Goal: Task Accomplishment & Management: Complete application form

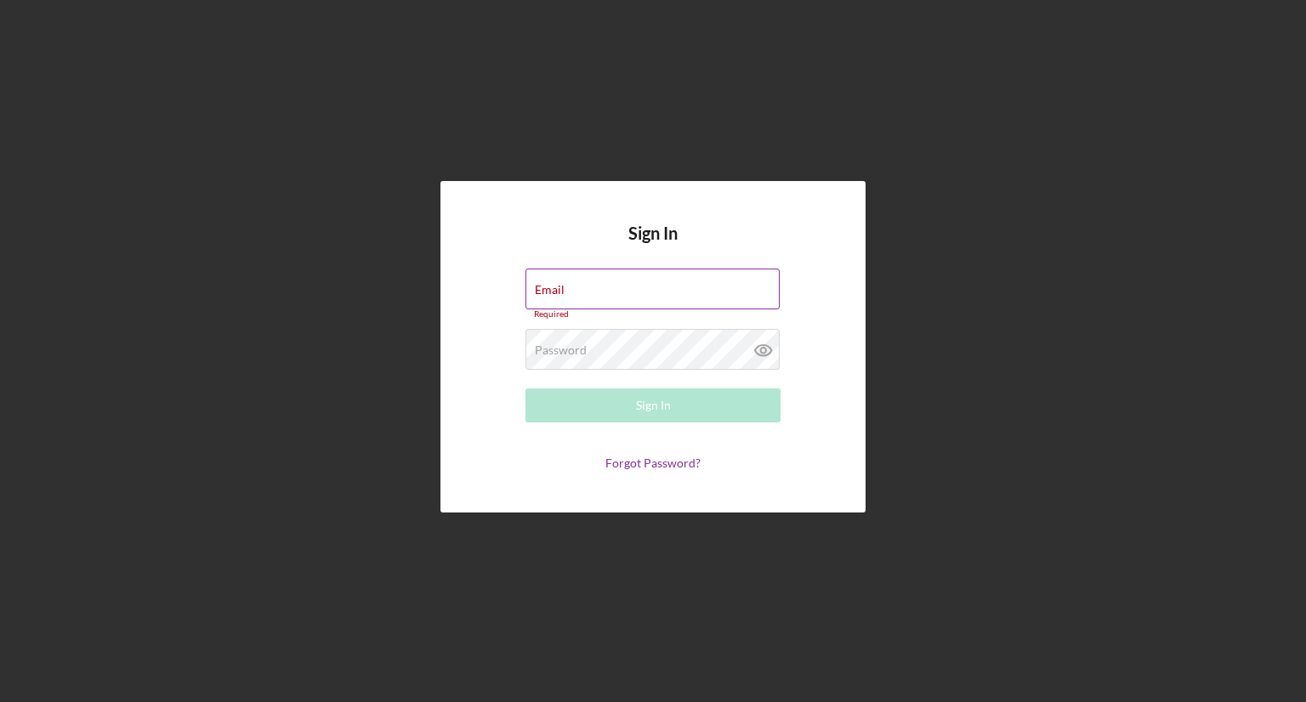
type input "[EMAIL_ADDRESS][DOMAIN_NAME]"
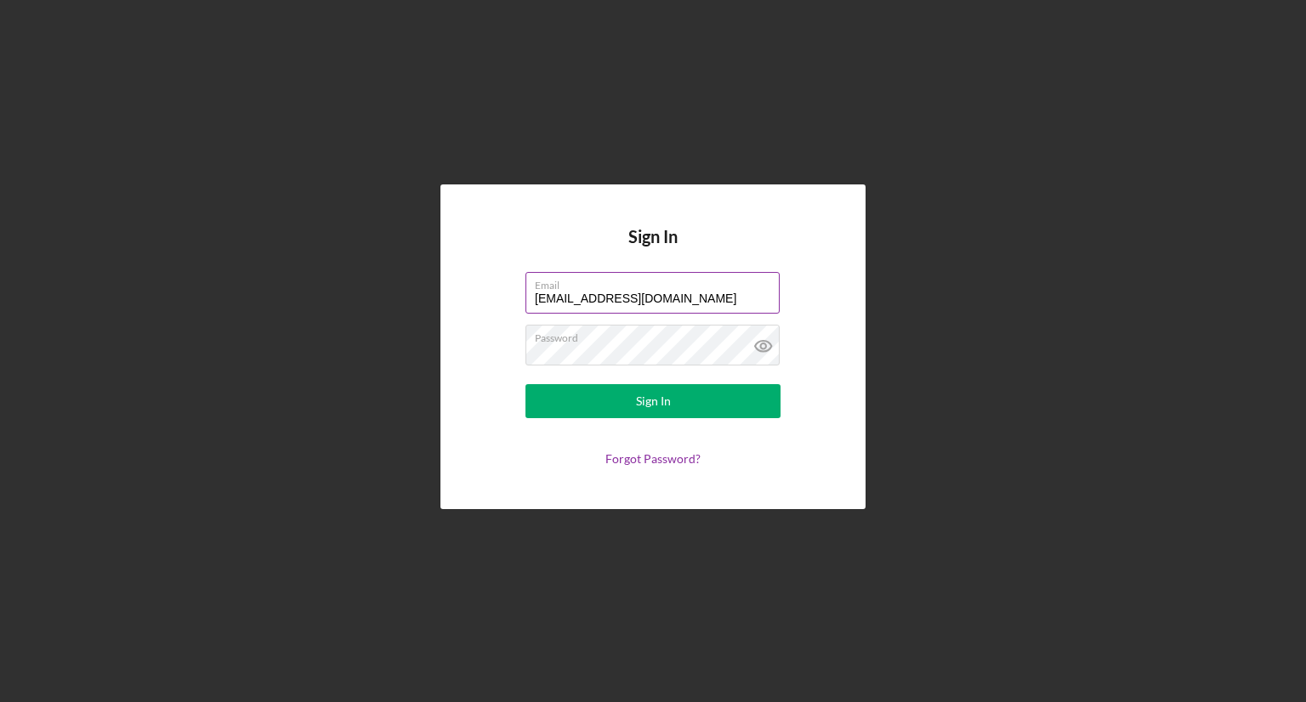
click at [525, 384] on button "Sign In" at bounding box center [652, 401] width 255 height 34
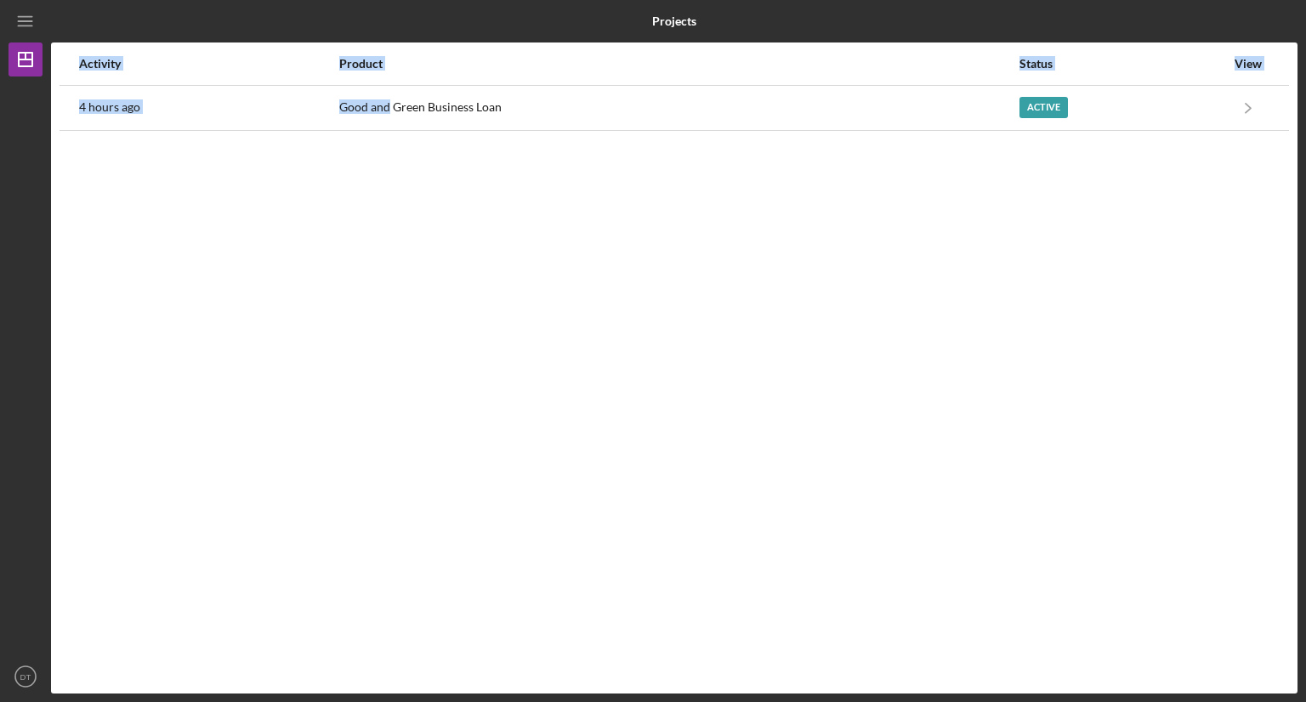
click at [385, 130] on div "Activity Product Status View 4 hours ago Good and Green Business Loan Active Ic…" at bounding box center [674, 367] width 1246 height 651
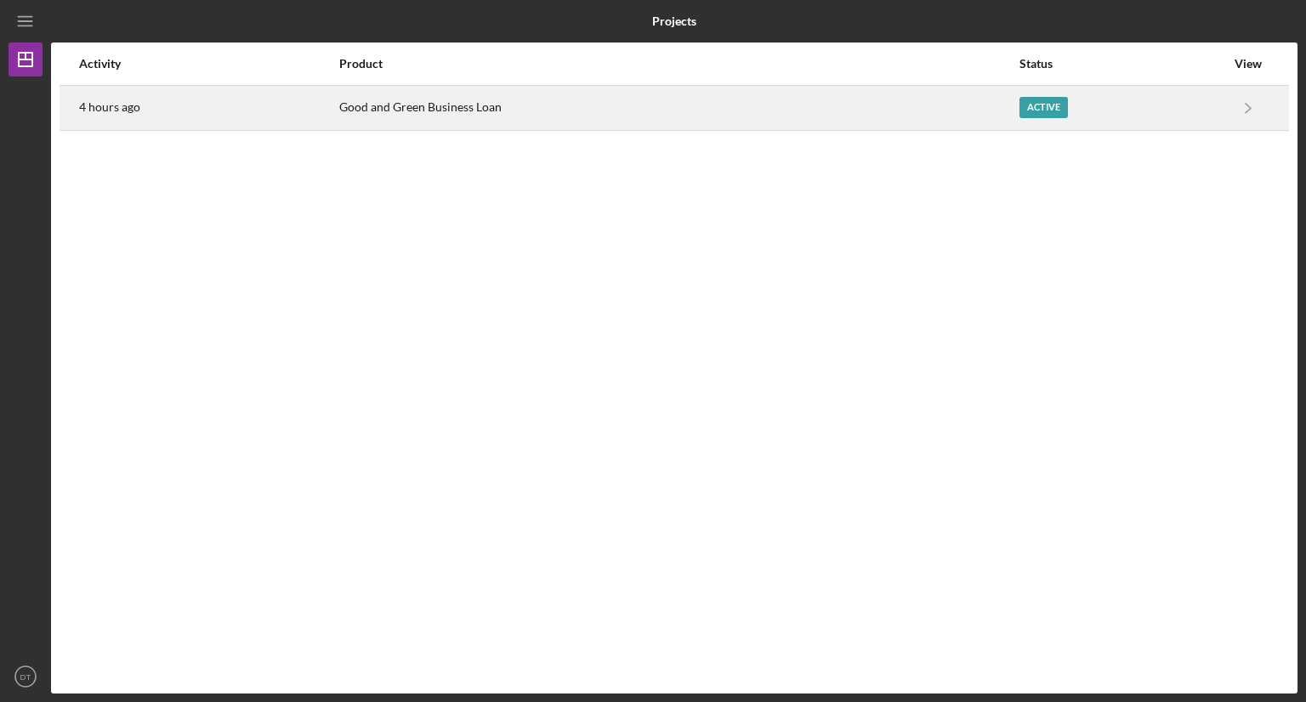
click at [428, 112] on div "Good and Green Business Loan" at bounding box center [677, 108] width 677 height 42
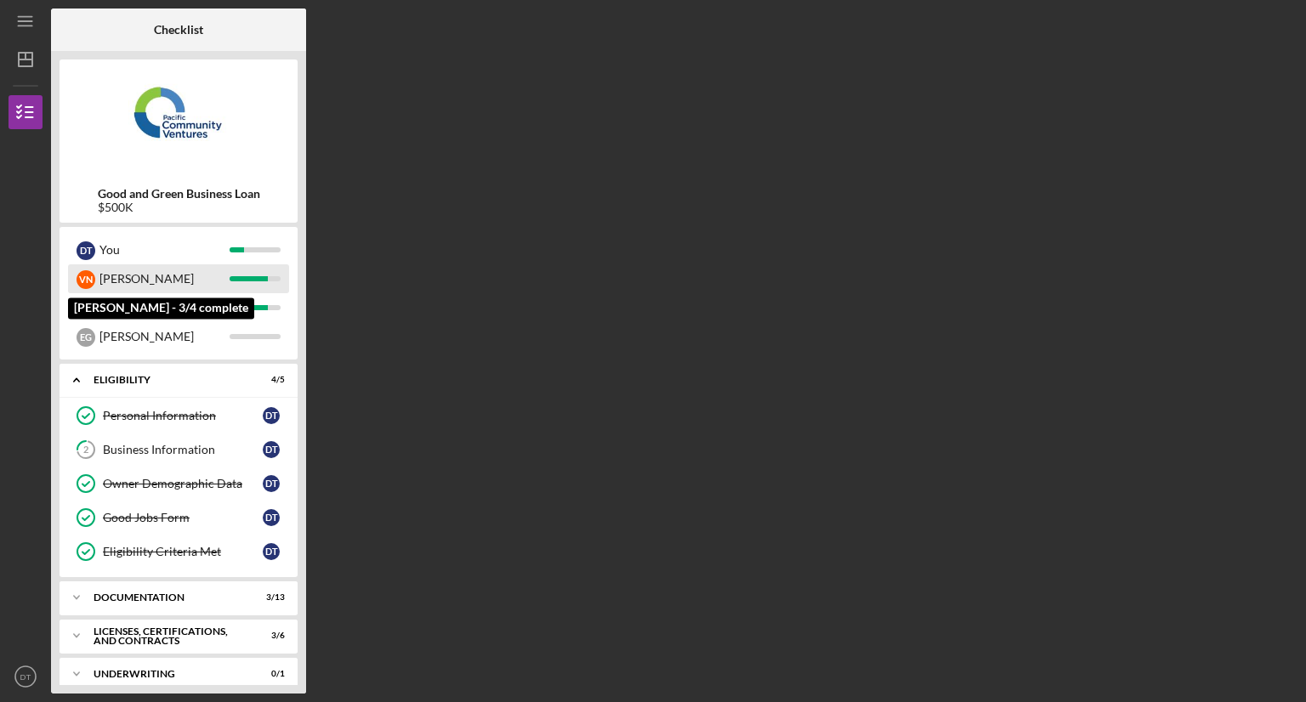
click at [171, 280] on div "[PERSON_NAME]" at bounding box center [164, 278] width 130 height 29
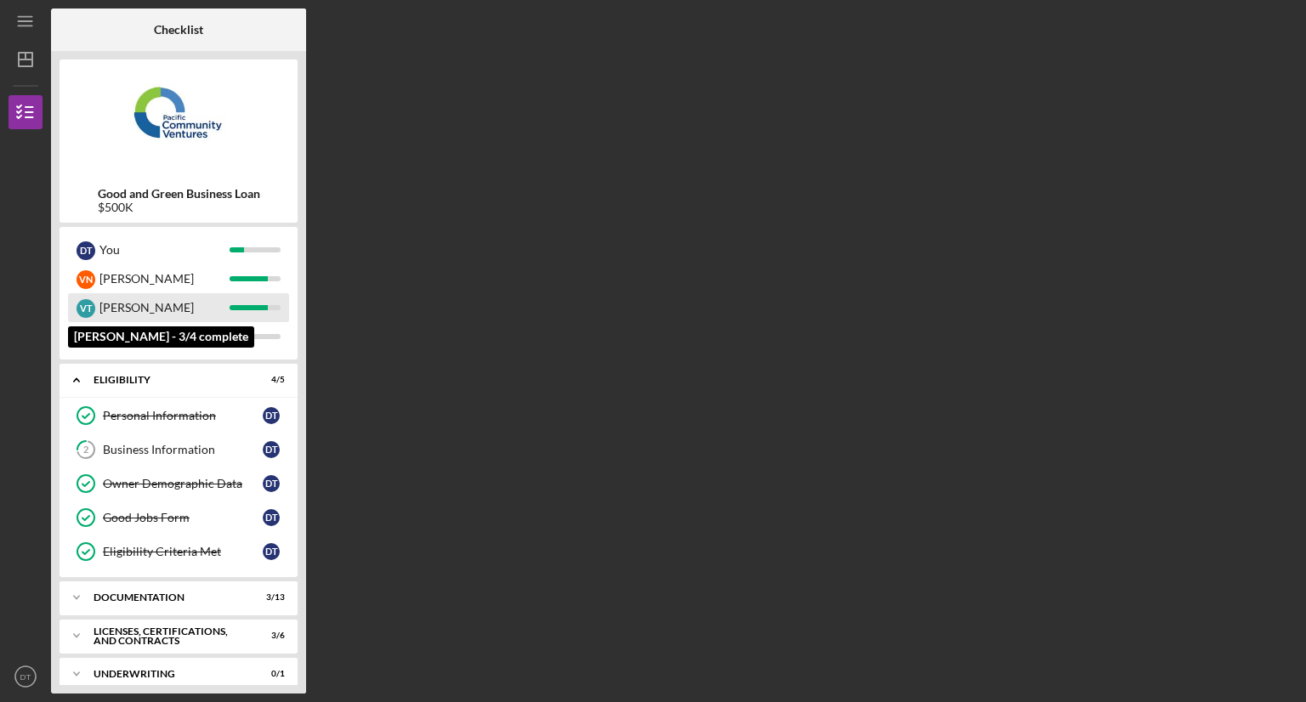
click at [181, 317] on div "[PERSON_NAME]" at bounding box center [164, 307] width 130 height 29
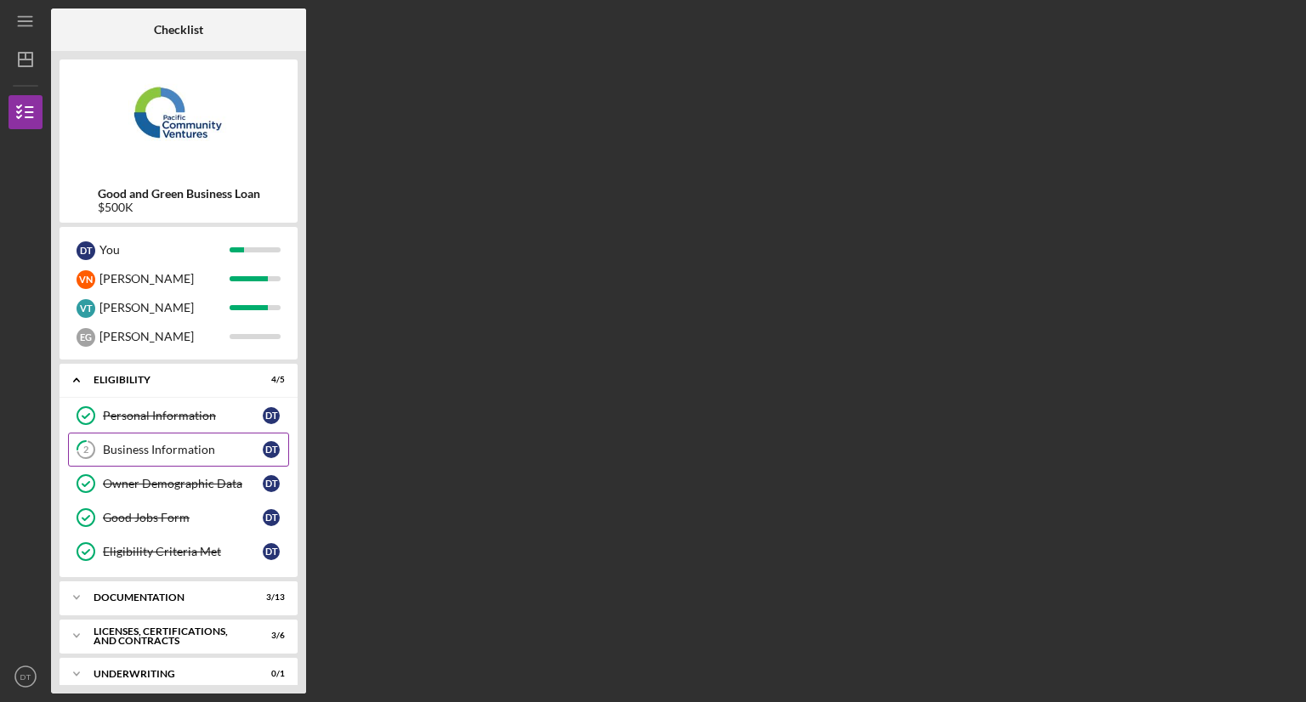
click at [196, 452] on div "Business Information" at bounding box center [183, 450] width 160 height 14
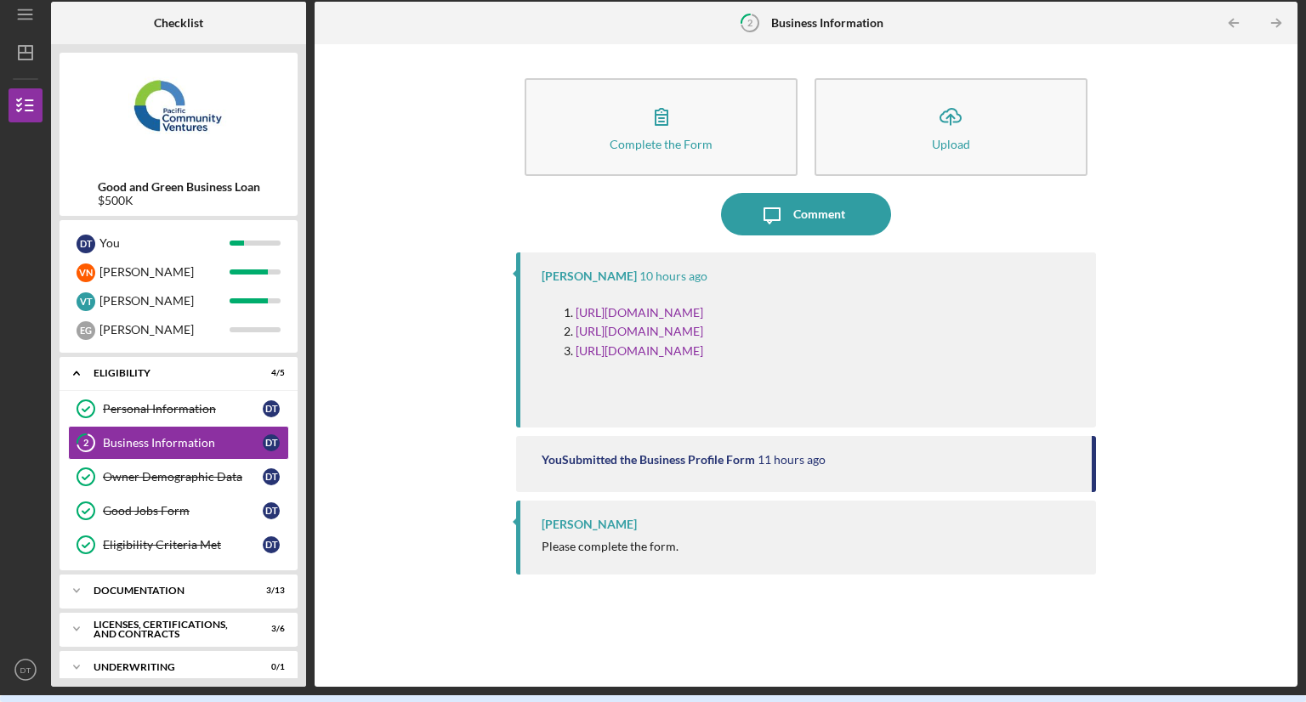
click at [703, 322] on p "[URL][DOMAIN_NAME]" at bounding box center [638, 312] width 127 height 19
click at [669, 316] on link "[URL][DOMAIN_NAME]" at bounding box center [638, 312] width 127 height 14
